Goal: Information Seeking & Learning: Learn about a topic

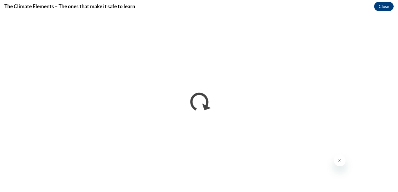
scroll to position [371, 0]
click at [338, 159] on icon "Close message from company" at bounding box center [339, 160] width 5 height 5
